Goal: Navigation & Orientation: Find specific page/section

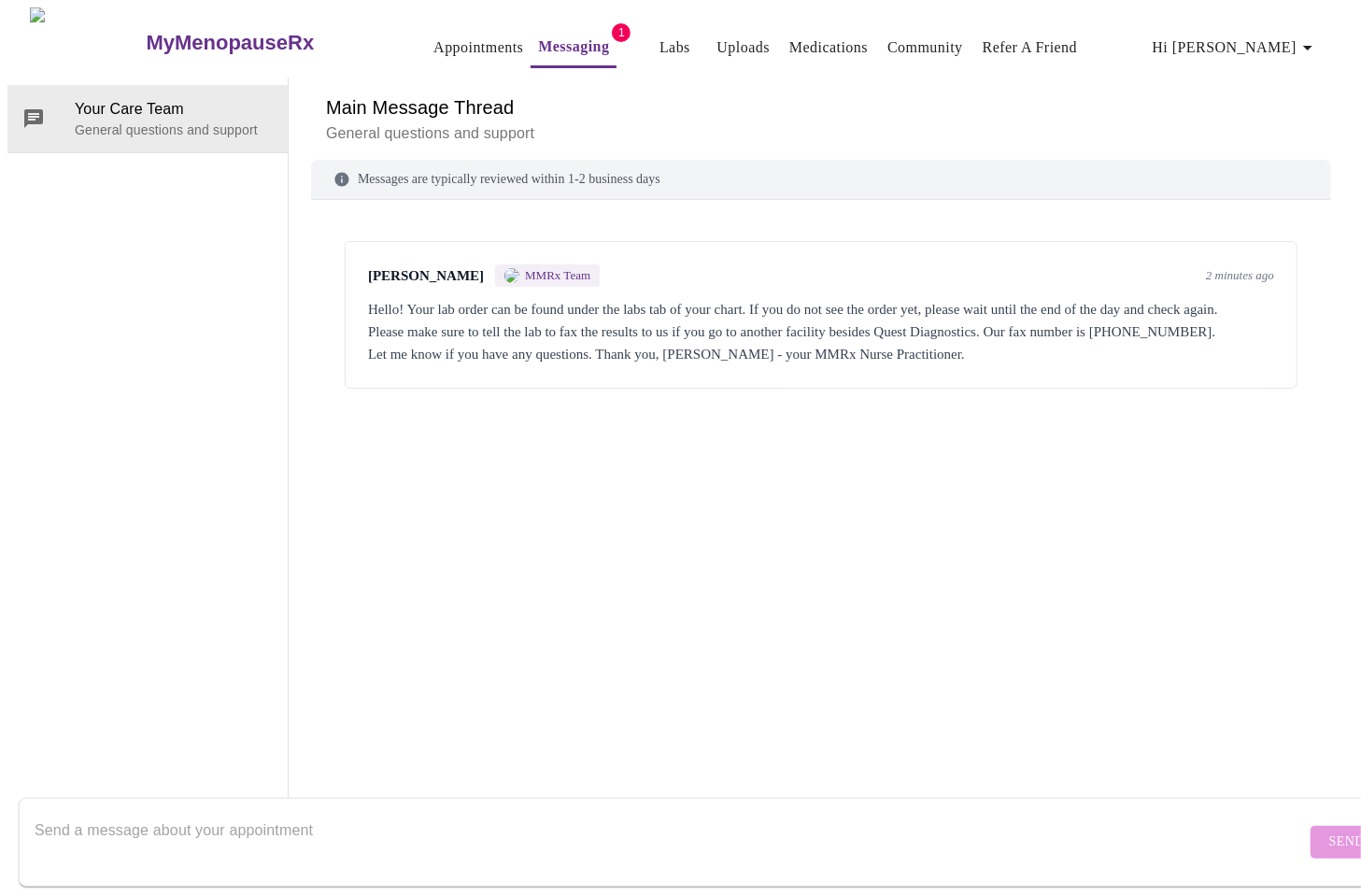
click at [659, 34] on link "Labs" at bounding box center [674, 47] width 31 height 27
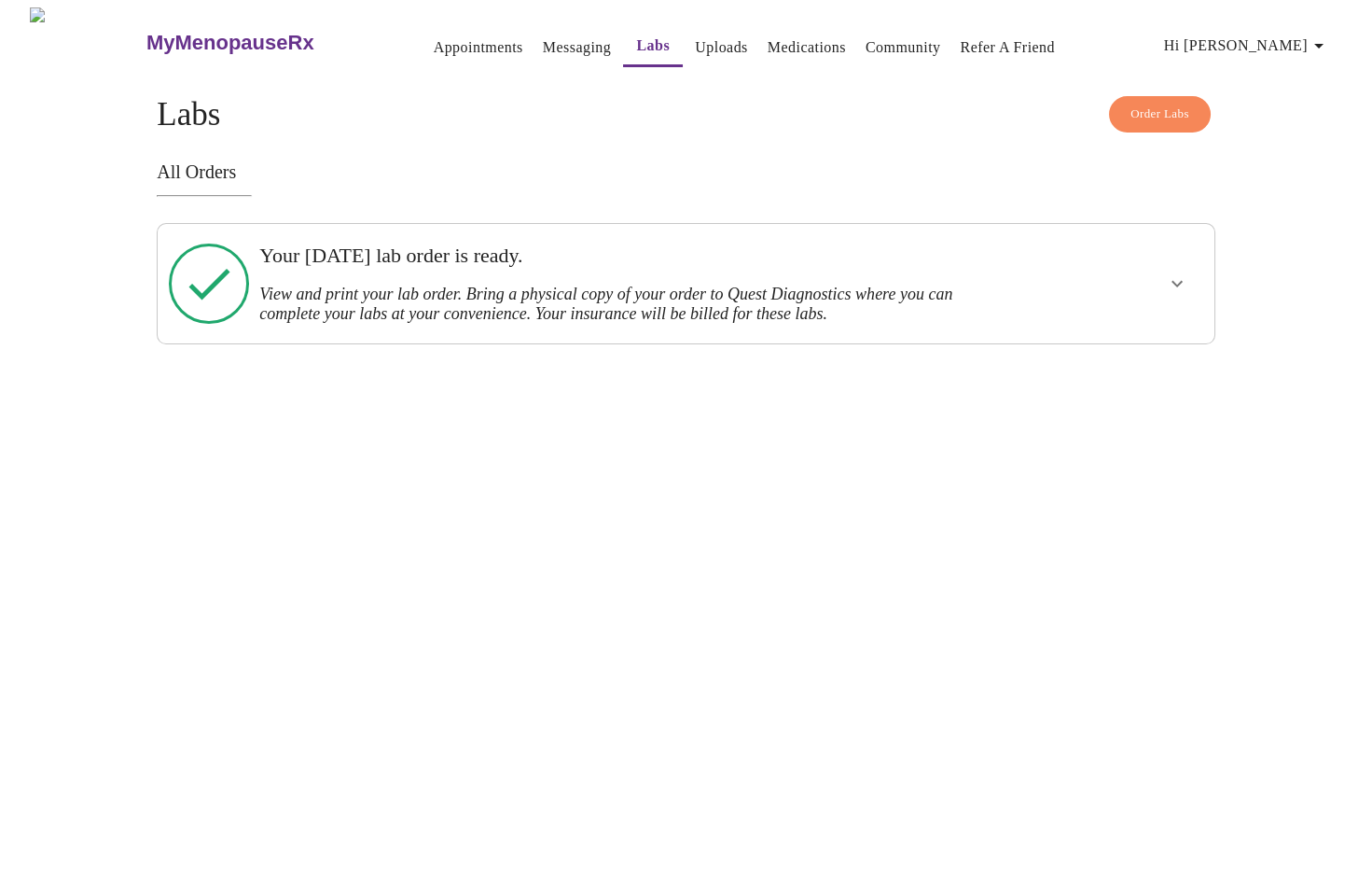
click at [1187, 285] on icon "show more" at bounding box center [1177, 284] width 23 height 23
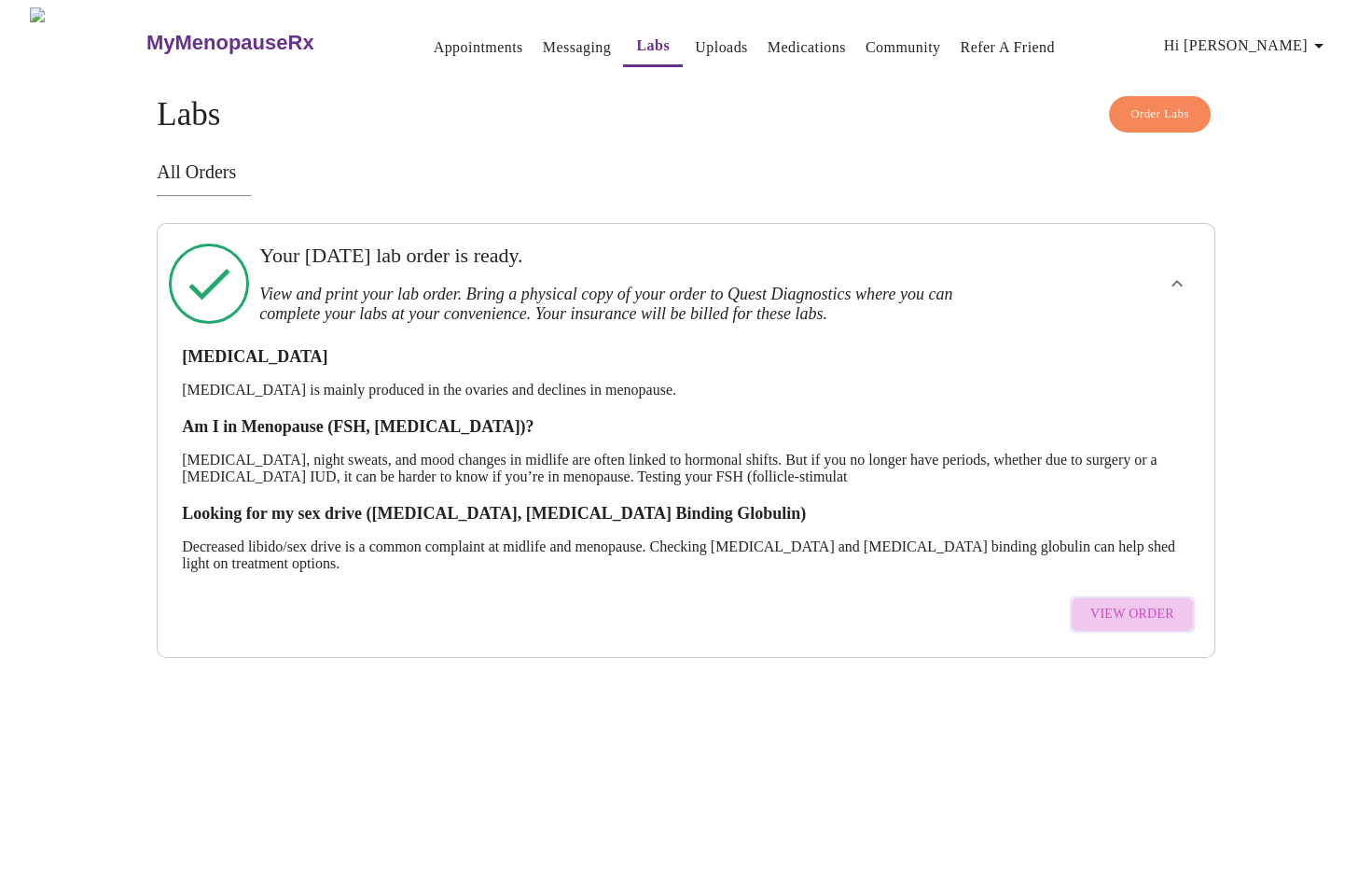
click at [1150, 605] on span "View Order" at bounding box center [1133, 614] width 84 height 24
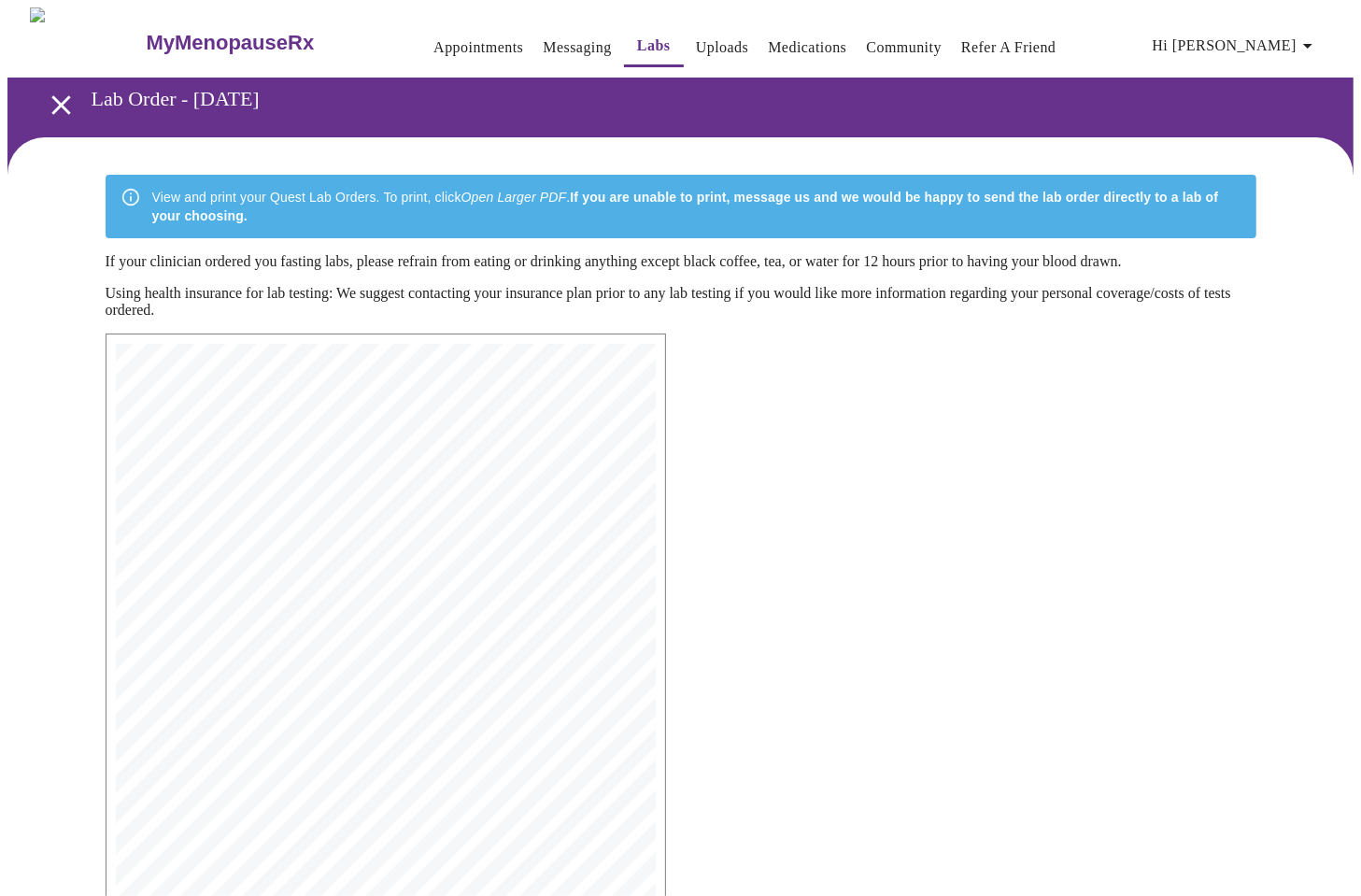
click at [800, 35] on link "Medications" at bounding box center [806, 47] width 79 height 27
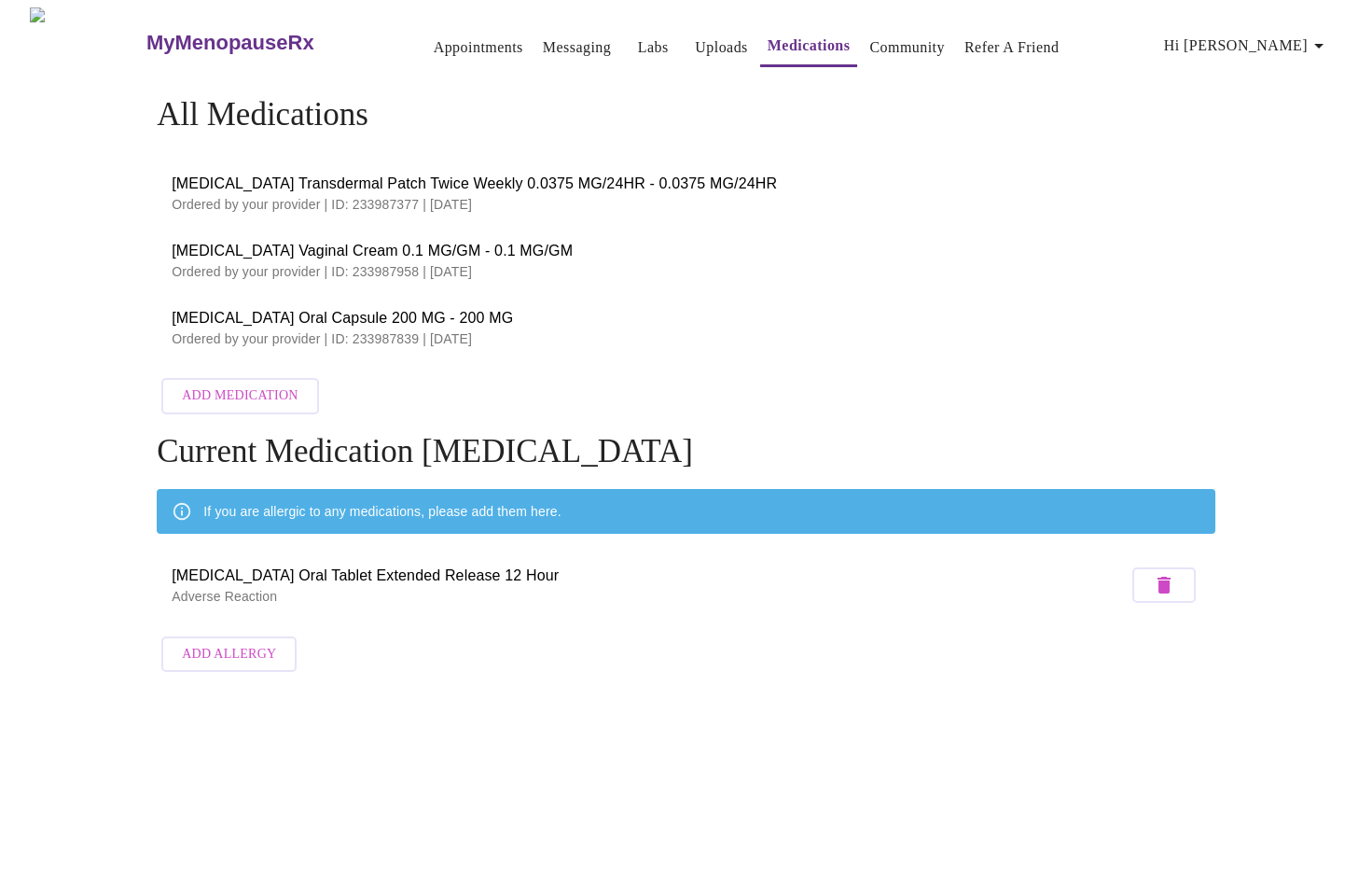
click at [892, 43] on link "Community" at bounding box center [907, 47] width 76 height 26
